Goal: Transaction & Acquisition: Purchase product/service

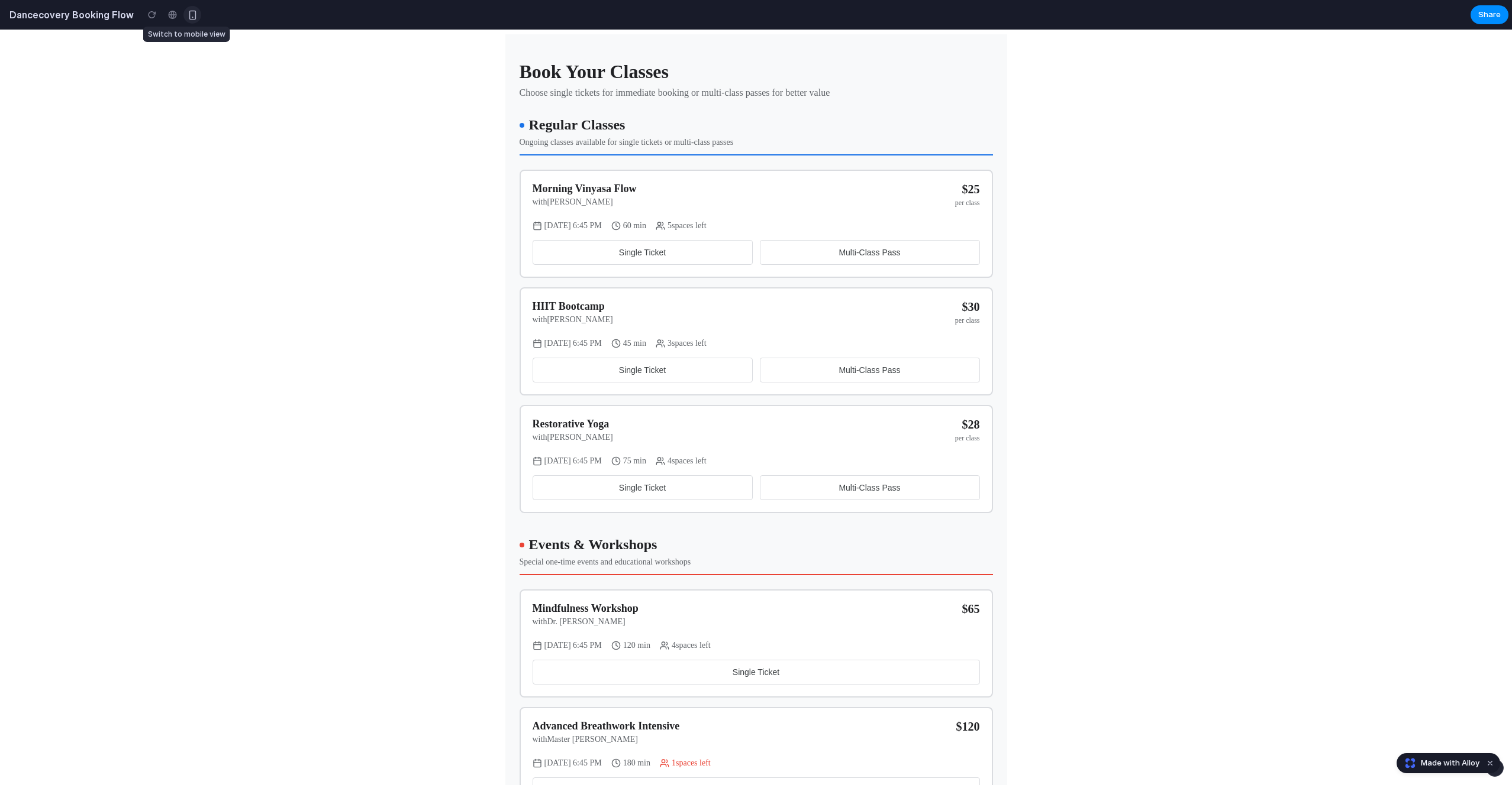
click at [187, 16] on div "button" at bounding box center [192, 14] width 10 height 10
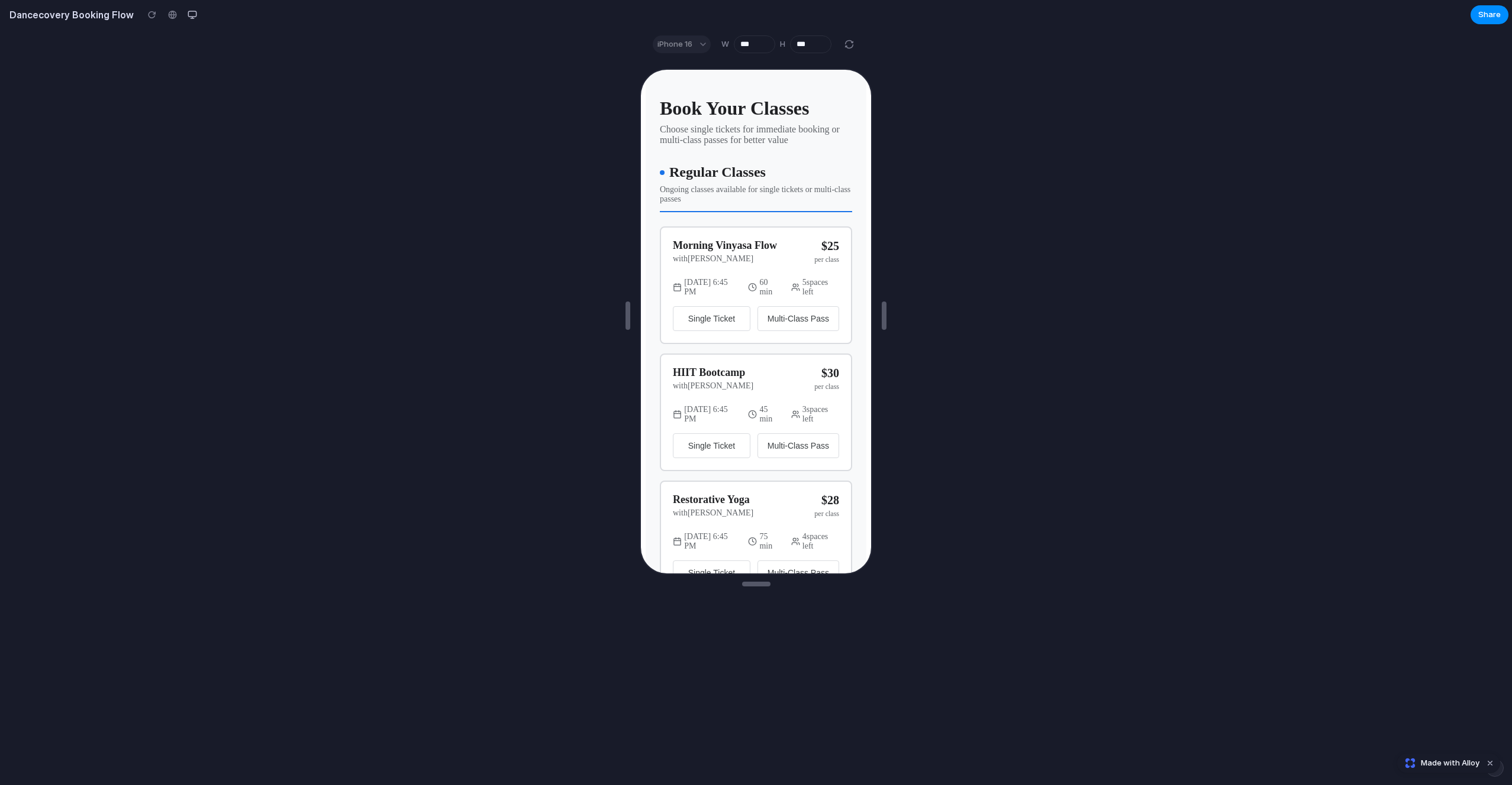
scroll to position [4, 0]
click at [728, 326] on button "Single Ticket" at bounding box center [710, 317] width 78 height 25
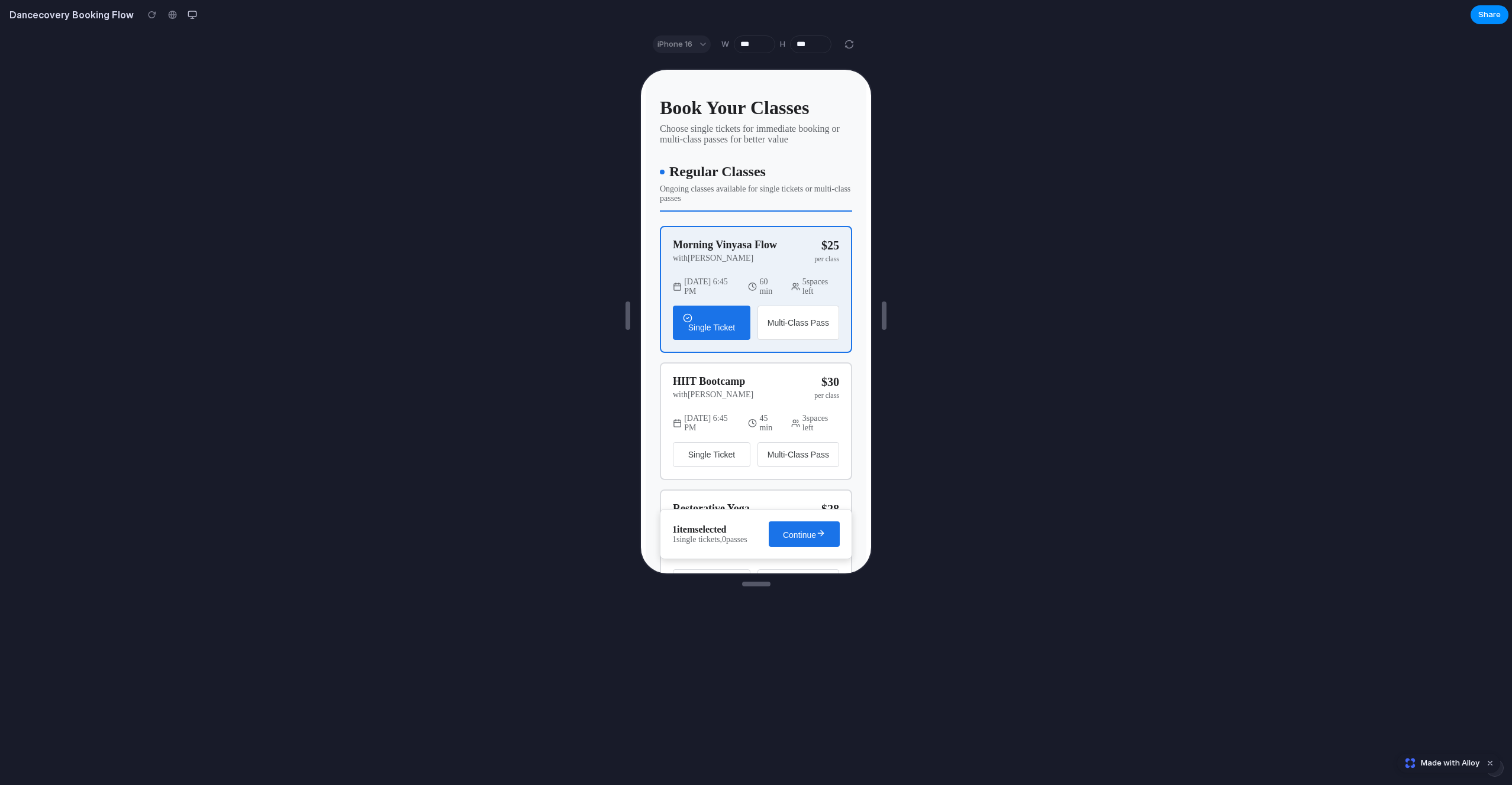
click at [708, 316] on div "button" at bounding box center [710, 317] width 58 height 10
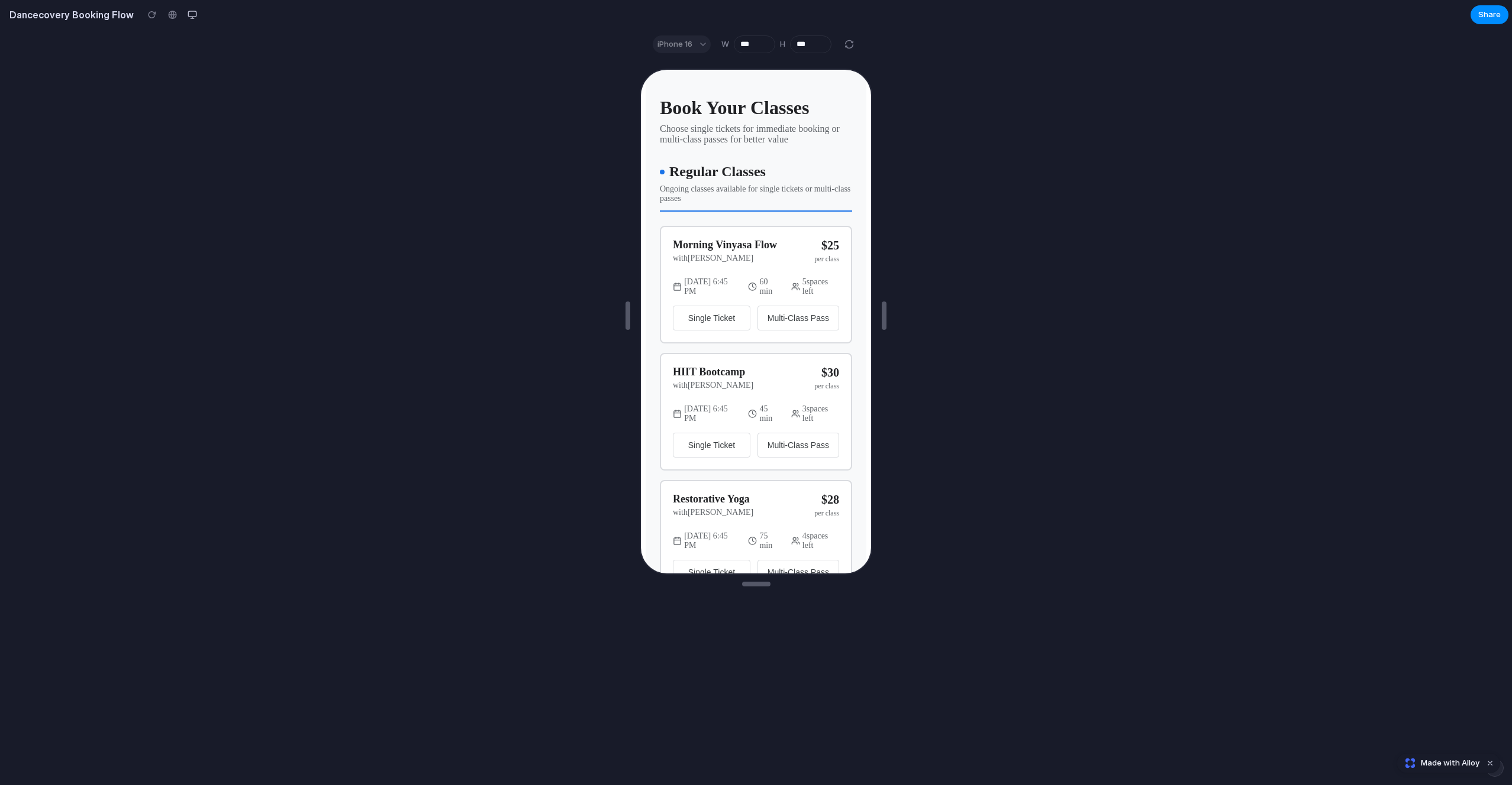
click at [777, 316] on span "Multi-Class Pass" at bounding box center [797, 317] width 61 height 10
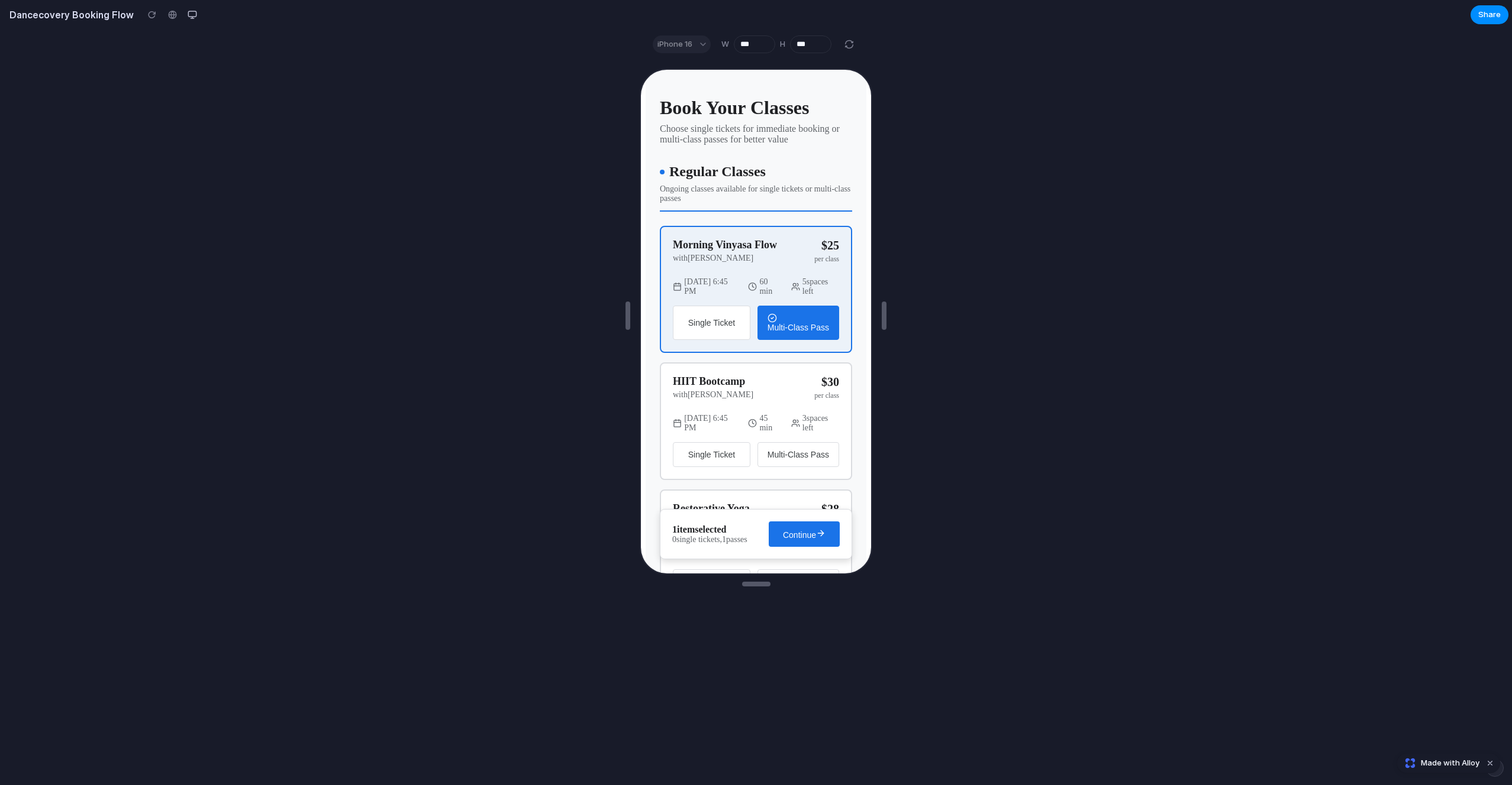
click at [777, 316] on div "button" at bounding box center [797, 317] width 61 height 10
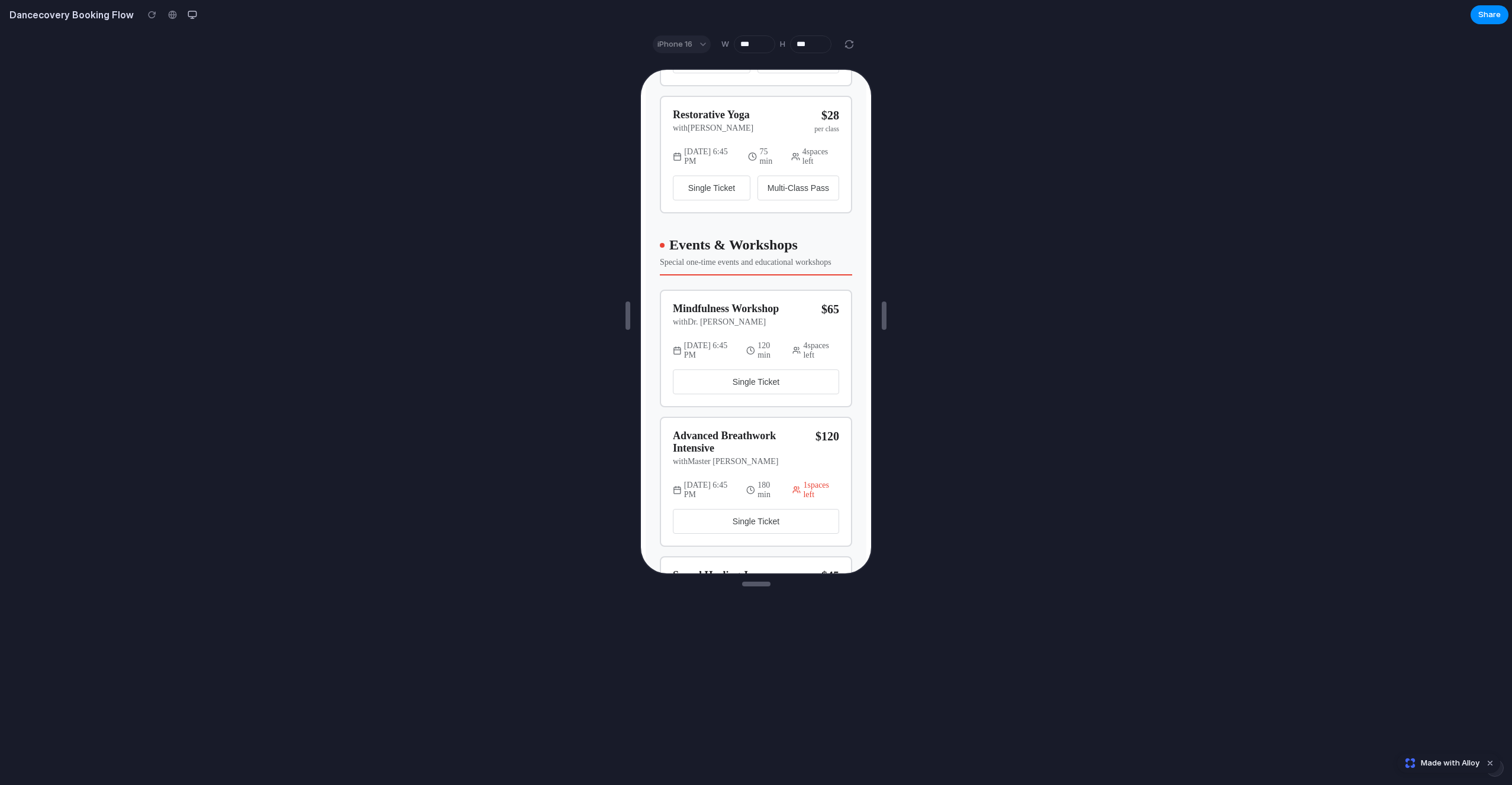
scroll to position [391, 0]
click at [746, 383] on span "Single Ticket" at bounding box center [755, 379] width 47 height 10
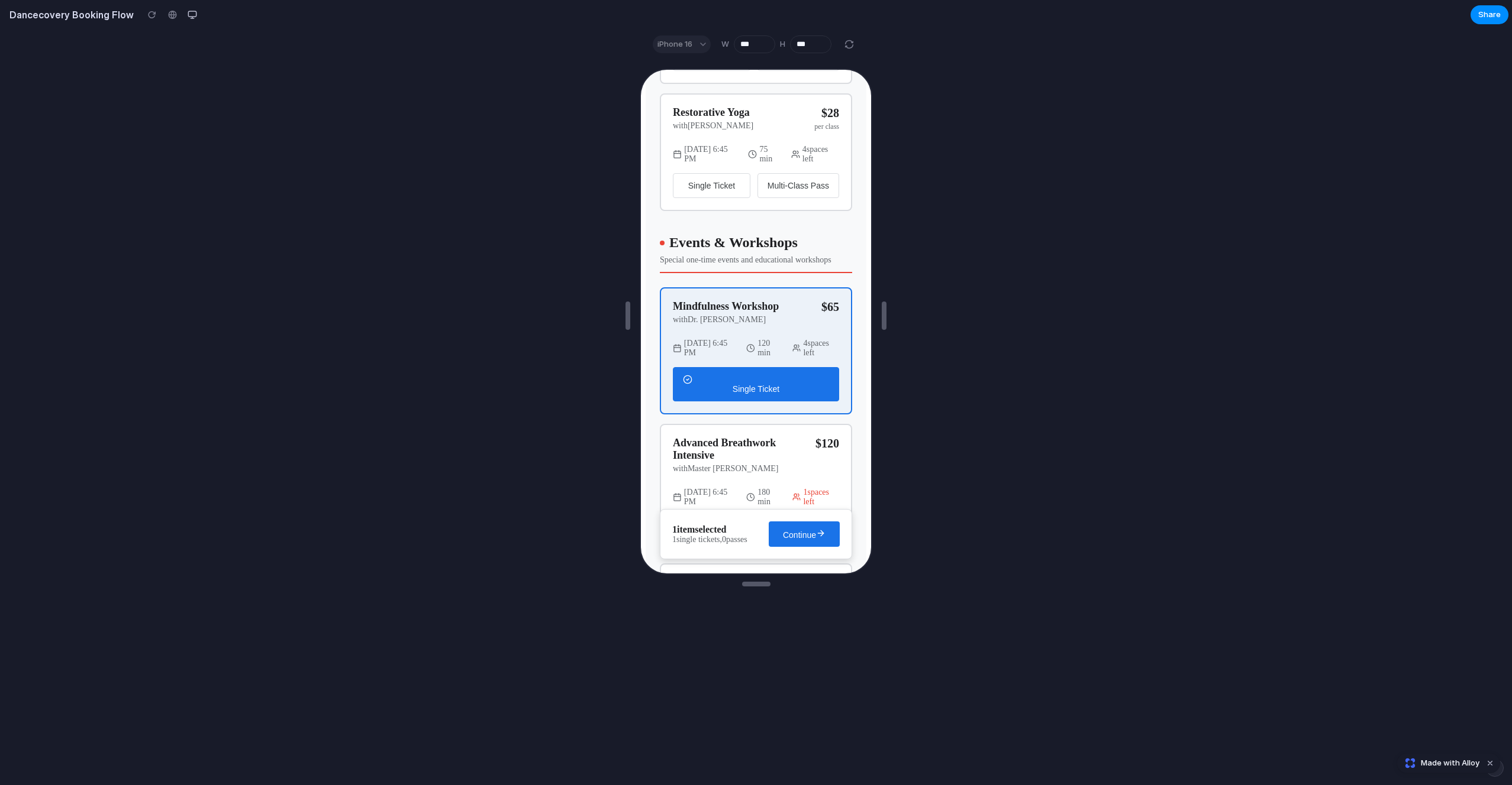
click at [746, 379] on div "button" at bounding box center [755, 379] width 146 height 10
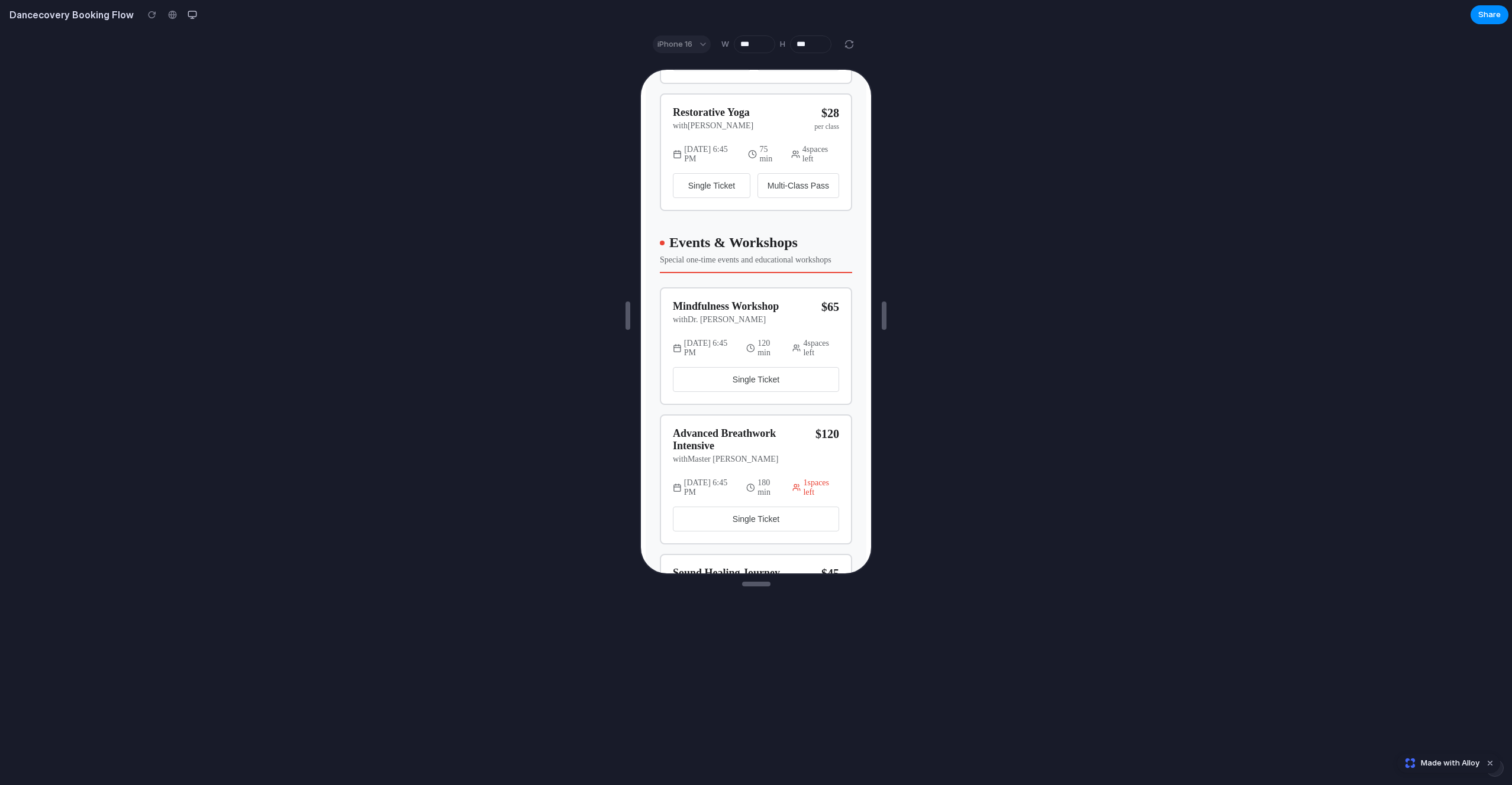
click at [746, 379] on span "Single Ticket" at bounding box center [755, 379] width 47 height 10
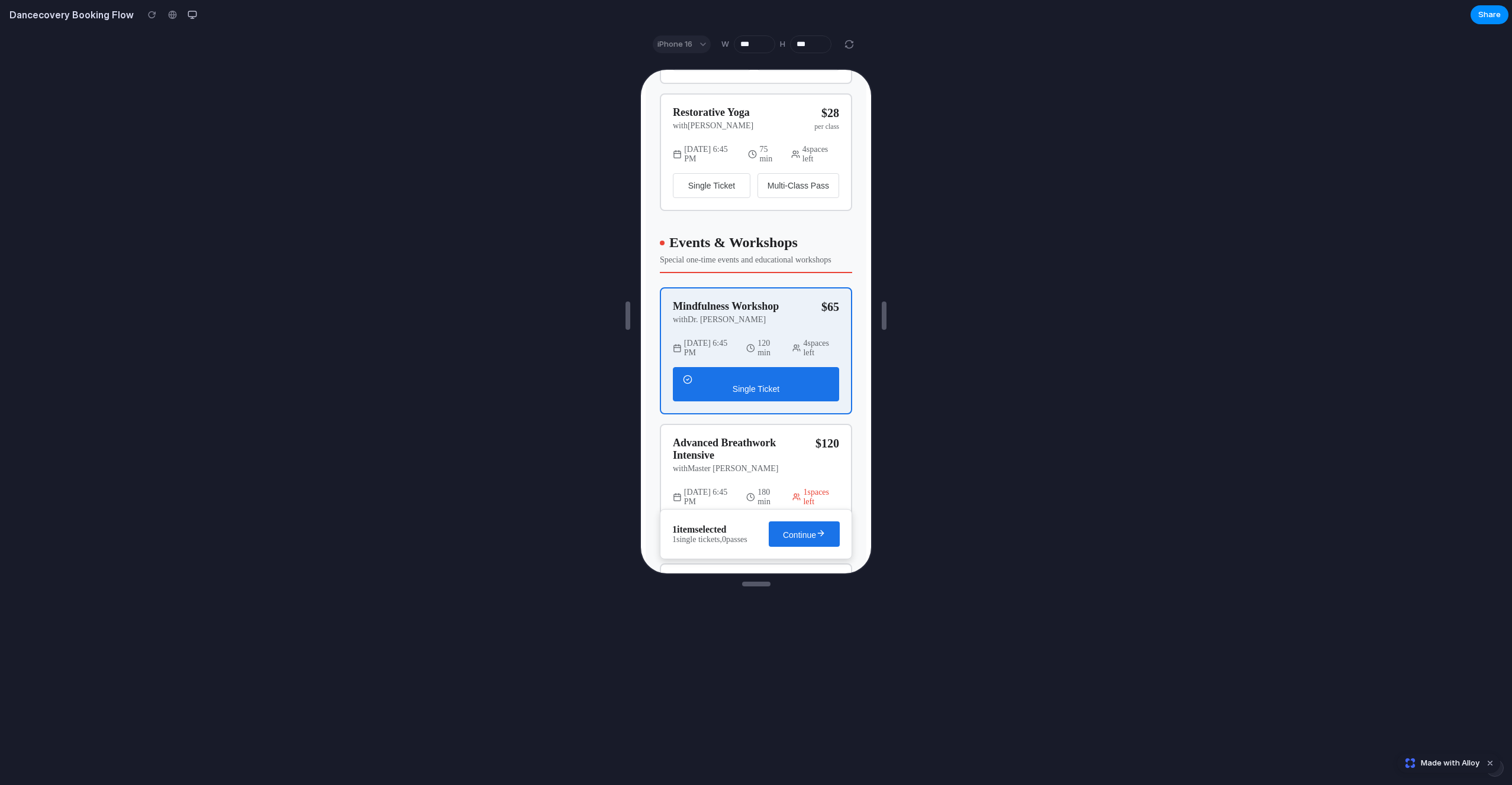
click at [795, 526] on button "Continue" at bounding box center [803, 533] width 71 height 26
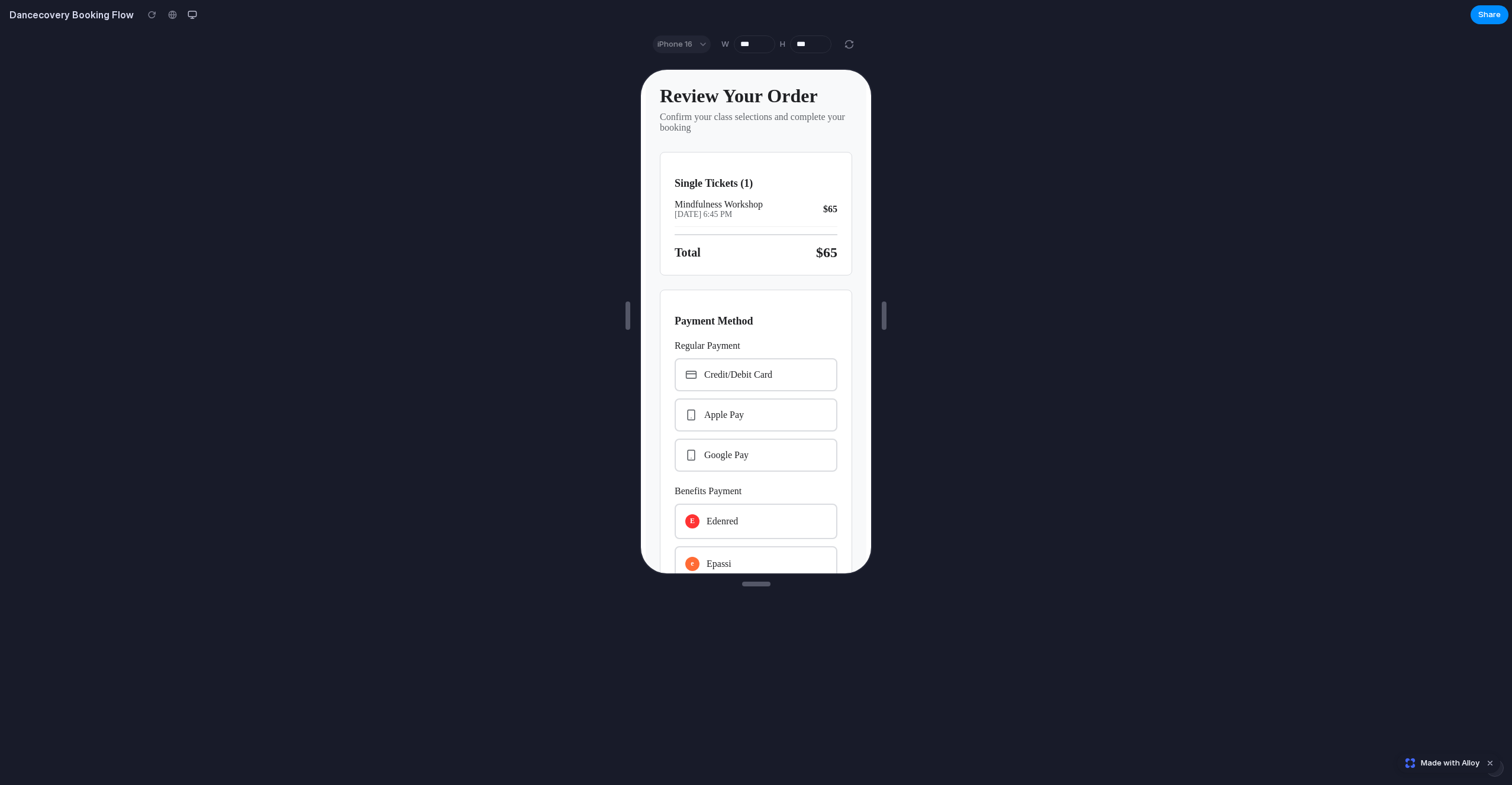
scroll to position [0, 0]
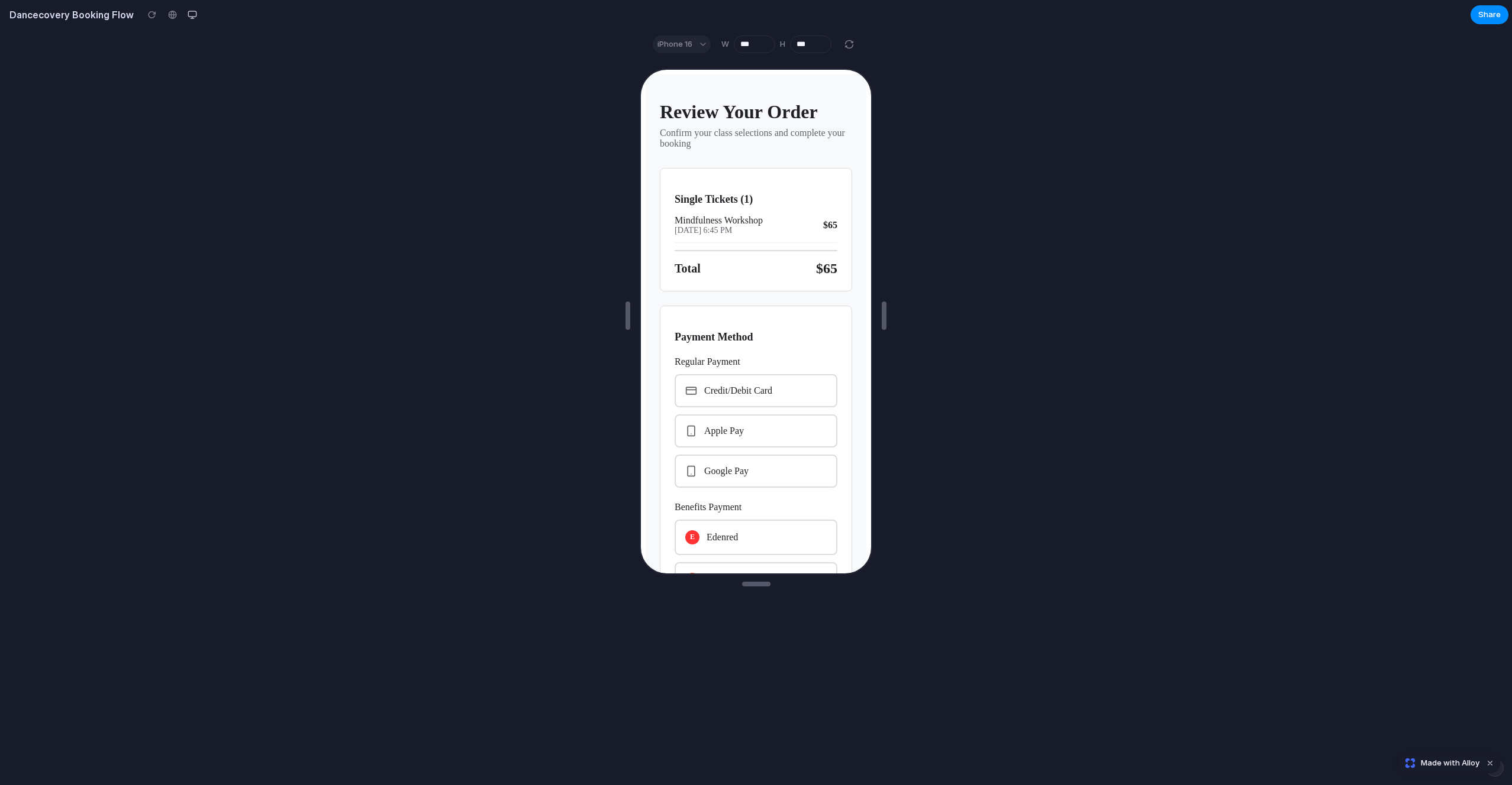
click at [714, 399] on div "Credit/Debit Card" at bounding box center [754, 390] width 162 height 34
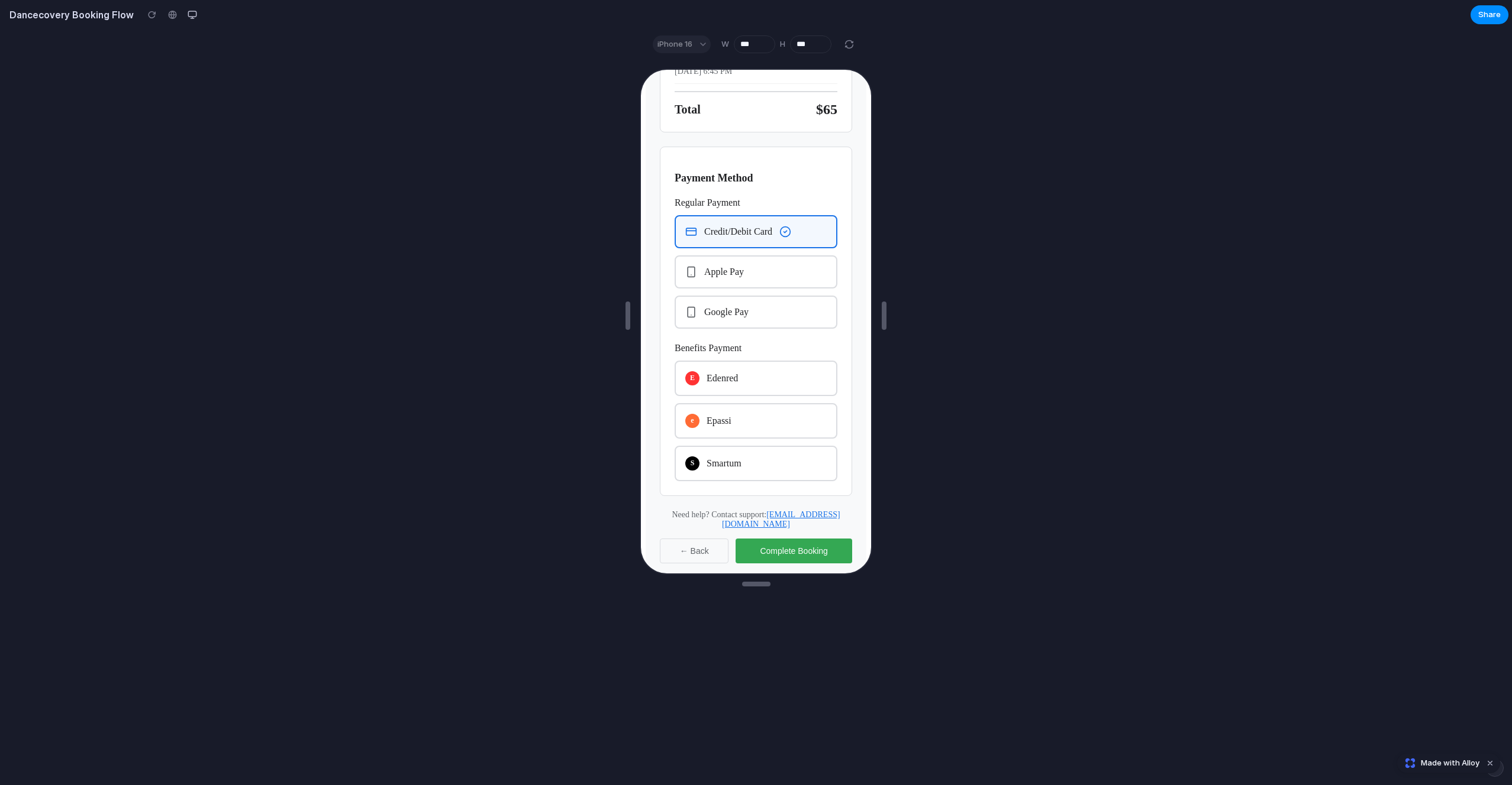
click at [727, 416] on span "Epassi" at bounding box center [718, 419] width 25 height 11
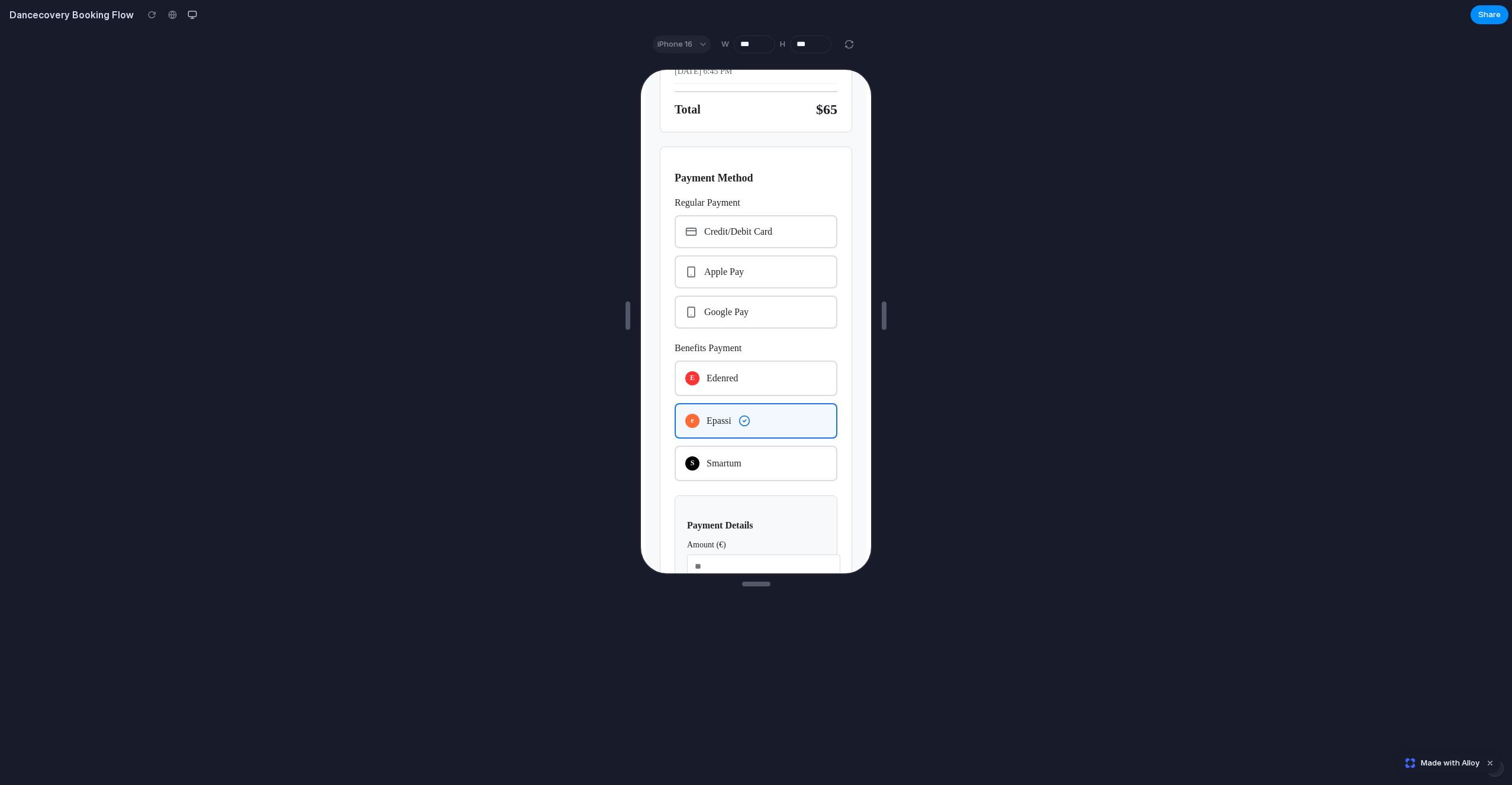
scroll to position [541, 0]
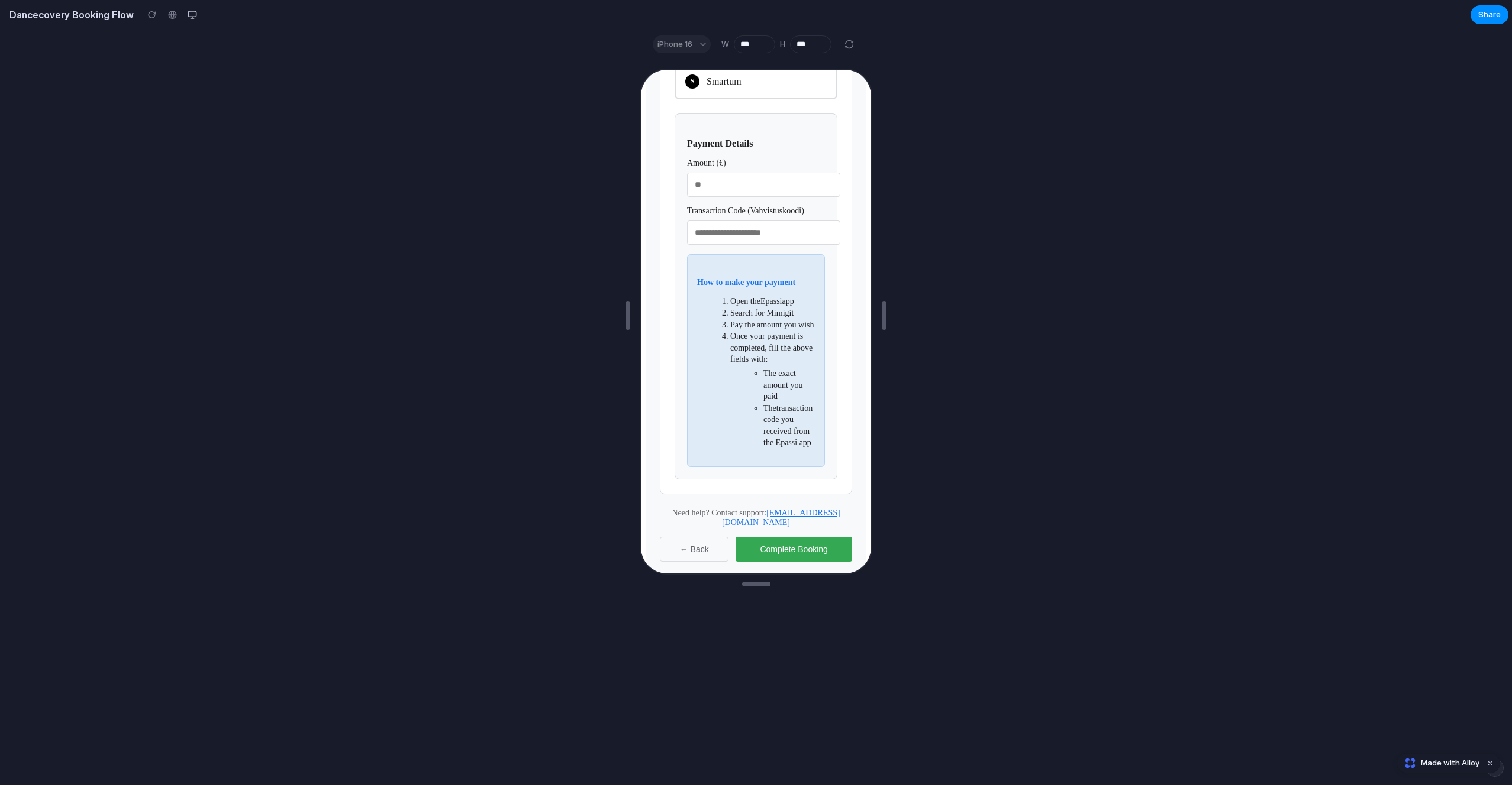
click at [724, 183] on input "number" at bounding box center [762, 183] width 154 height 24
click at [780, 550] on button "Complete Booking" at bounding box center [792, 548] width 116 height 25
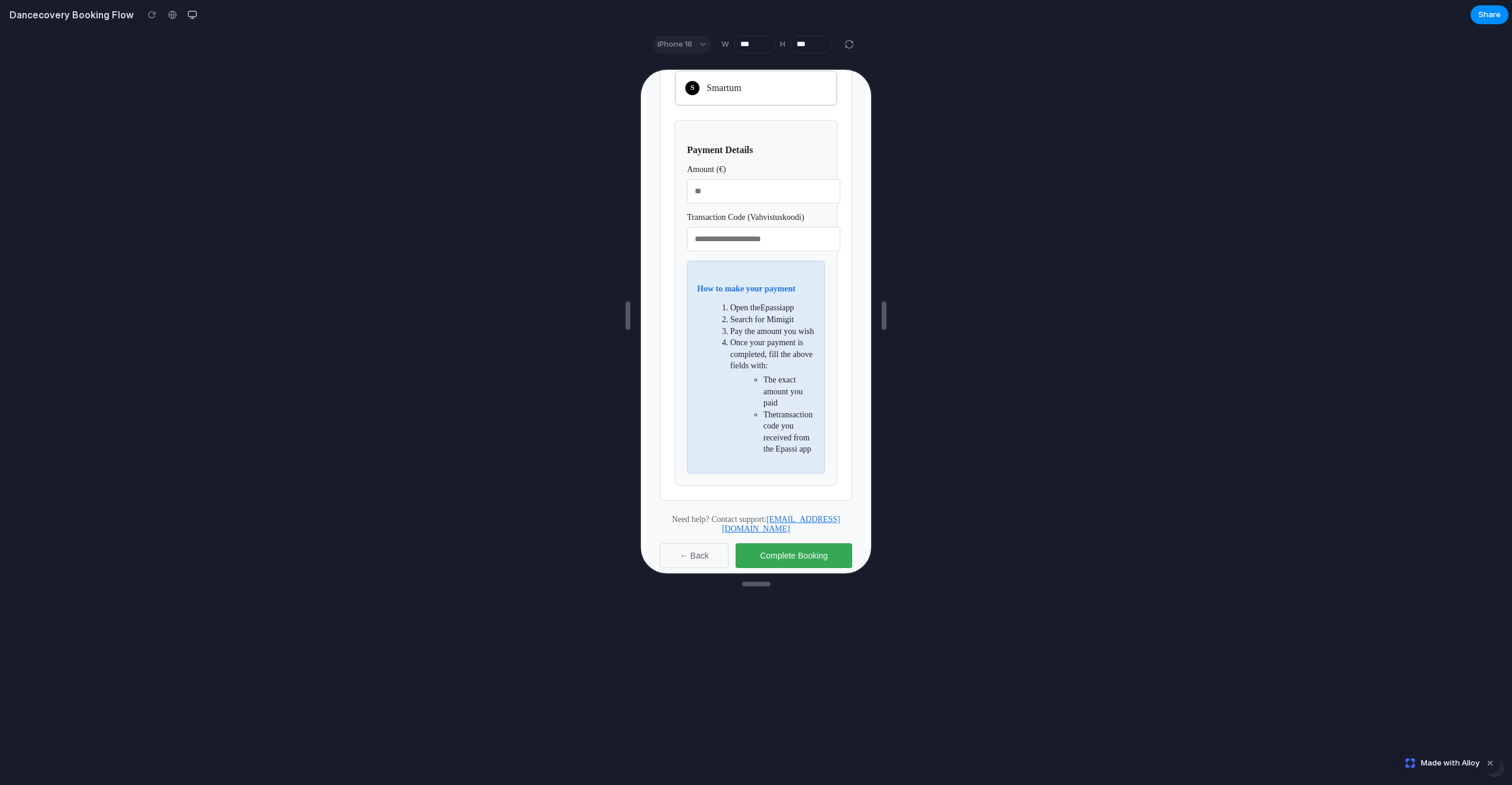
click at [774, 240] on input "text" at bounding box center [762, 237] width 154 height 24
type input "****"
click at [783, 542] on button "Complete Booking" at bounding box center [792, 555] width 116 height 25
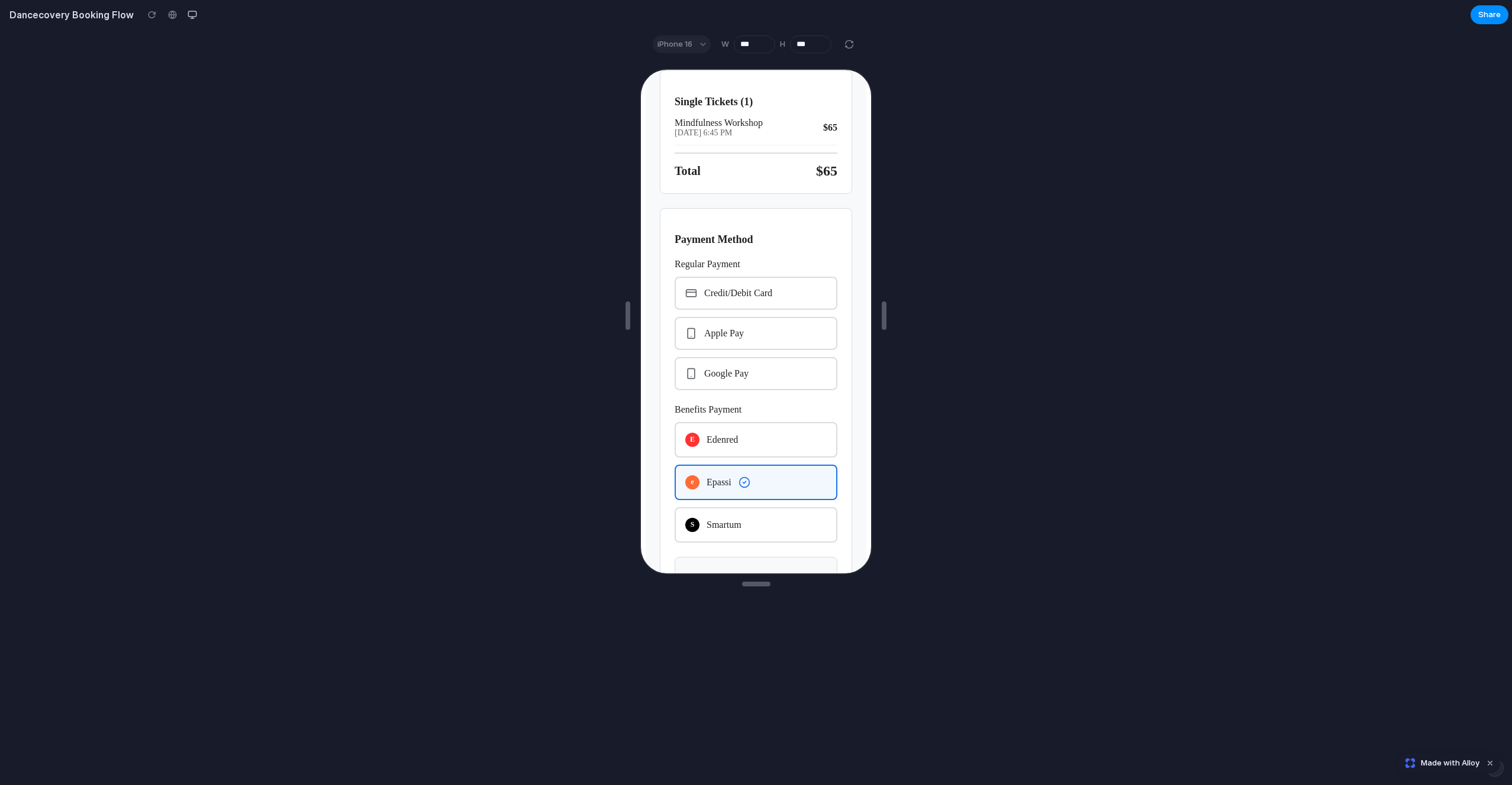
scroll to position [0, 0]
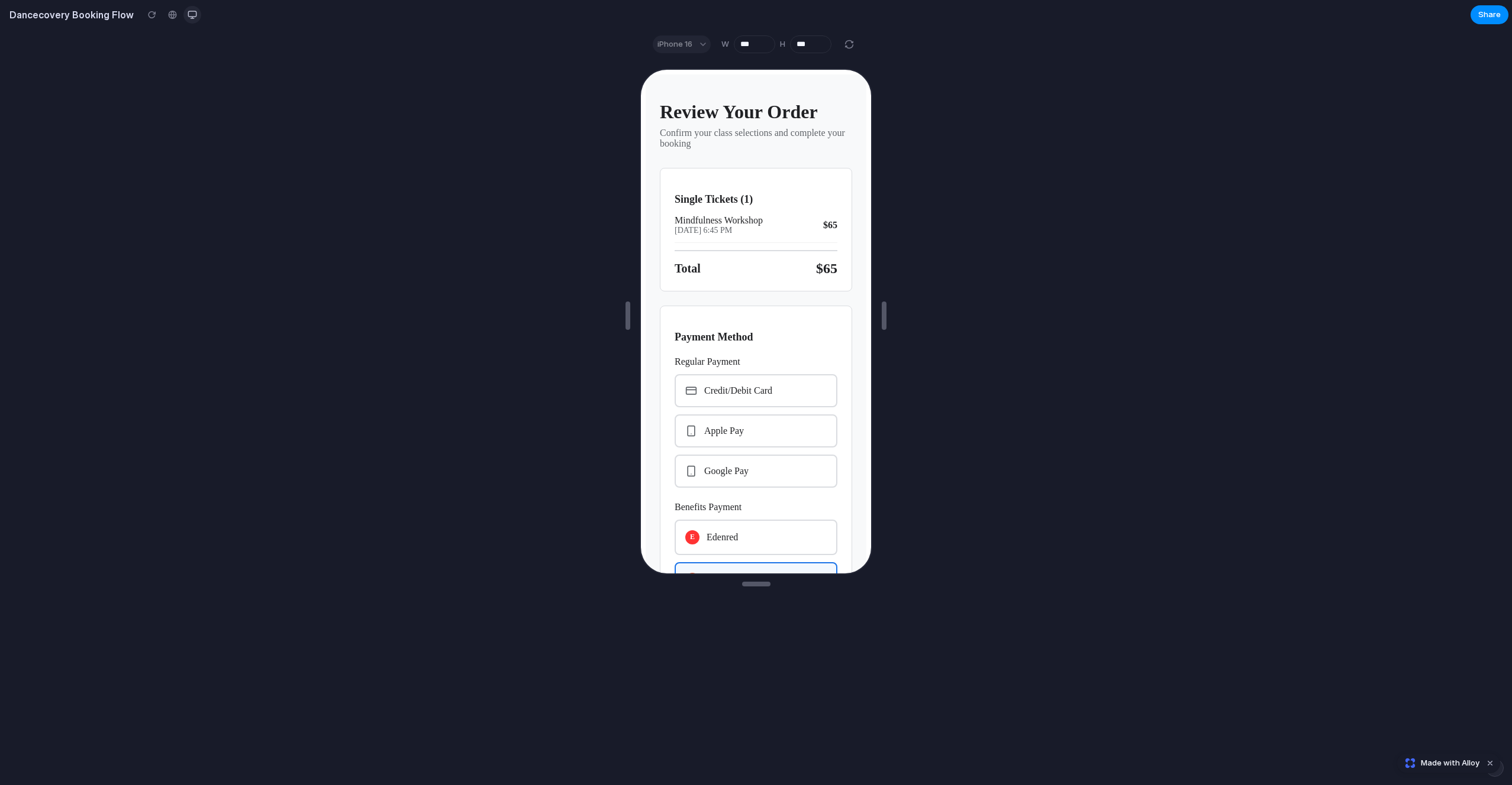
click at [187, 12] on div "button" at bounding box center [192, 14] width 10 height 10
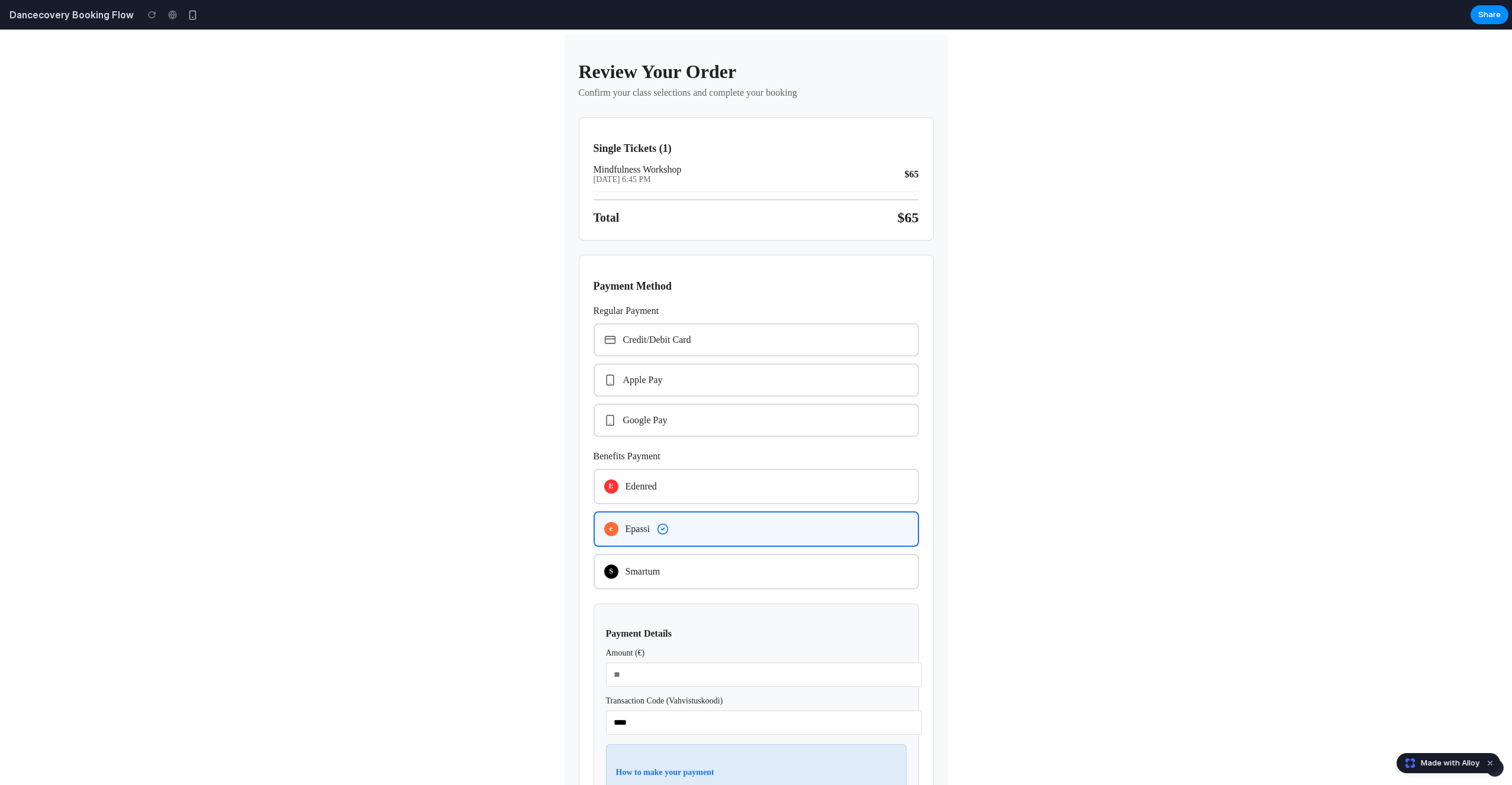
scroll to position [198, 0]
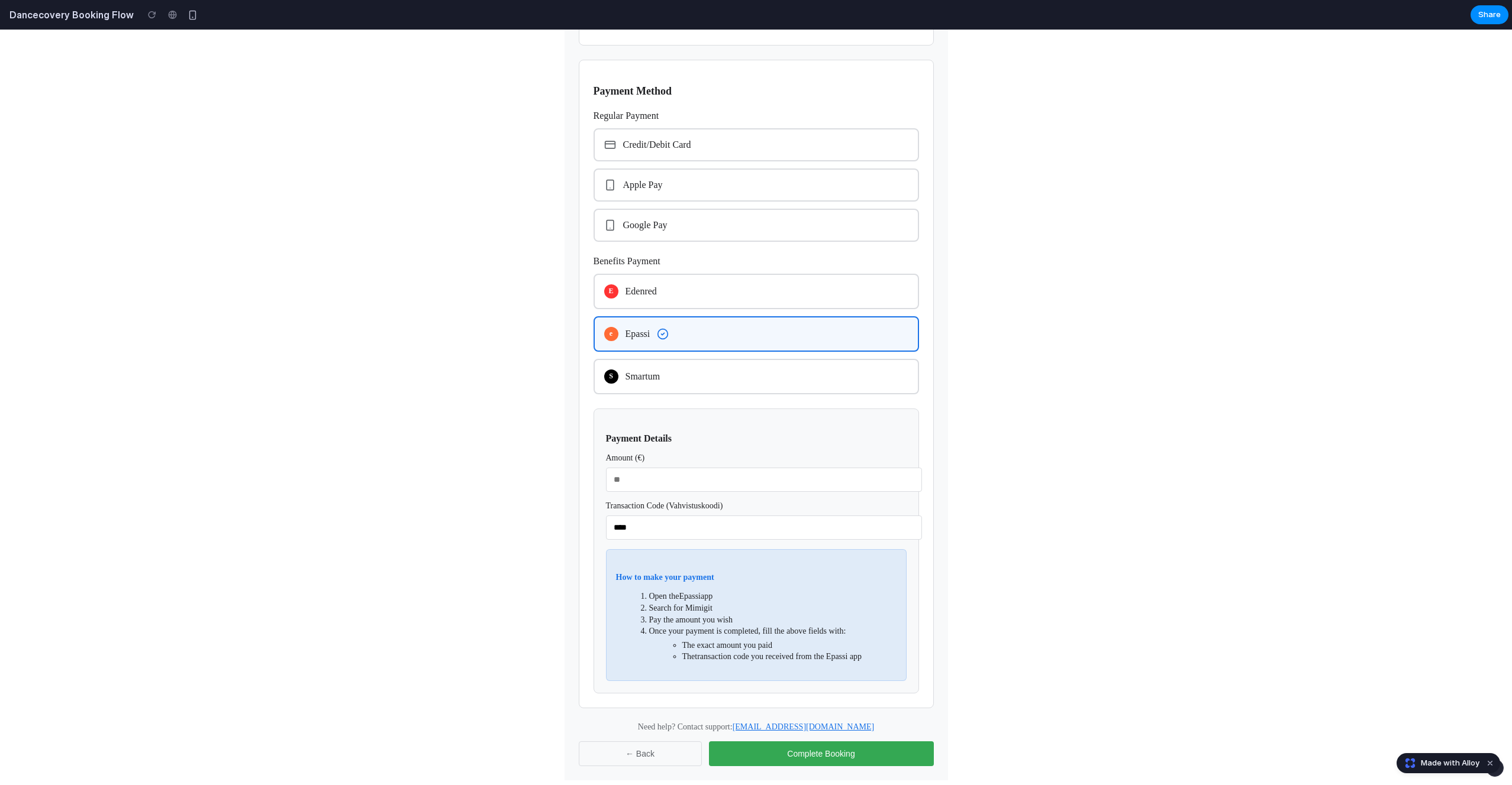
click at [658, 750] on button "← Back" at bounding box center [640, 754] width 123 height 25
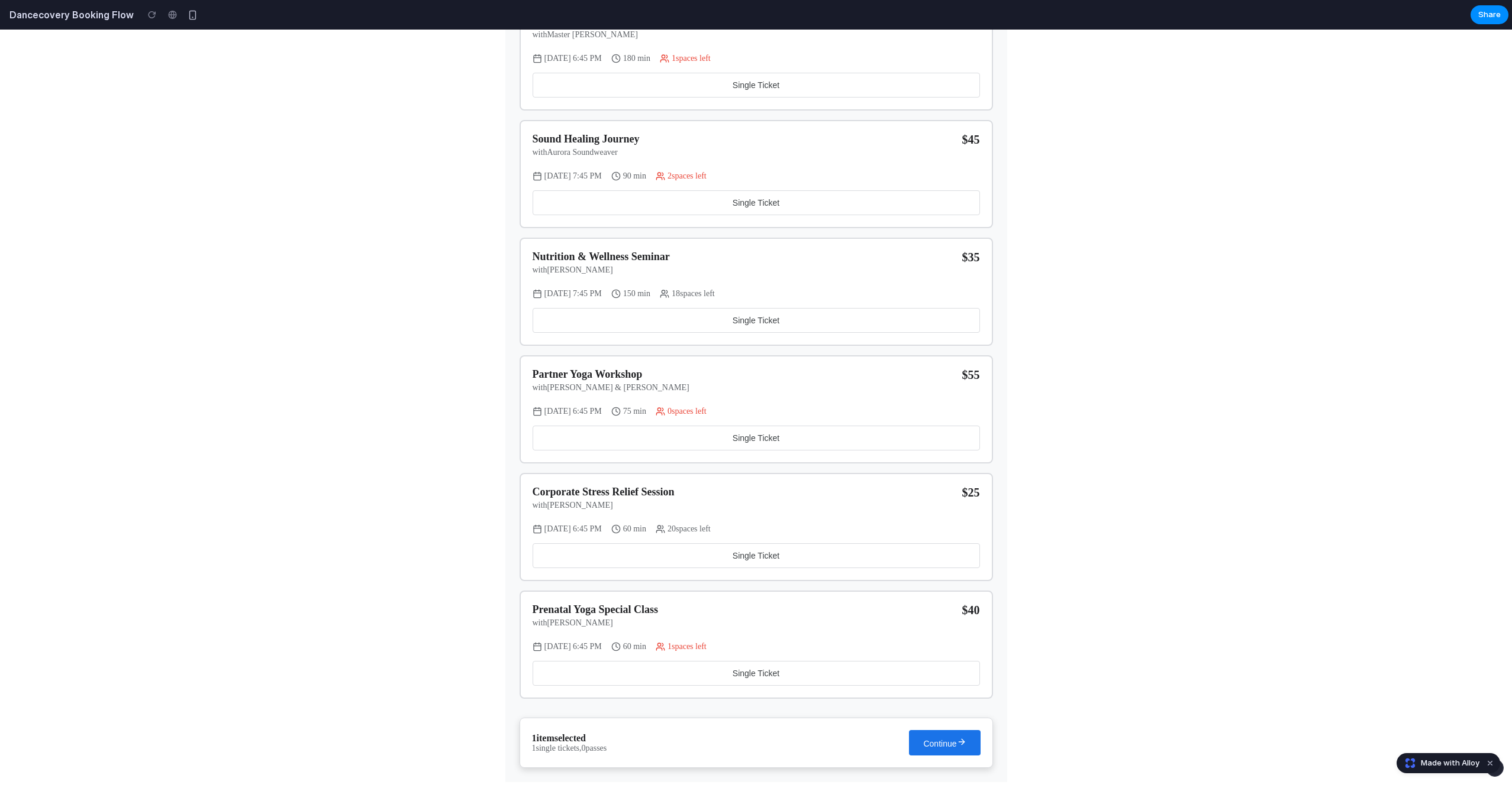
scroll to position [0, 0]
